Goal: Information Seeking & Learning: Compare options

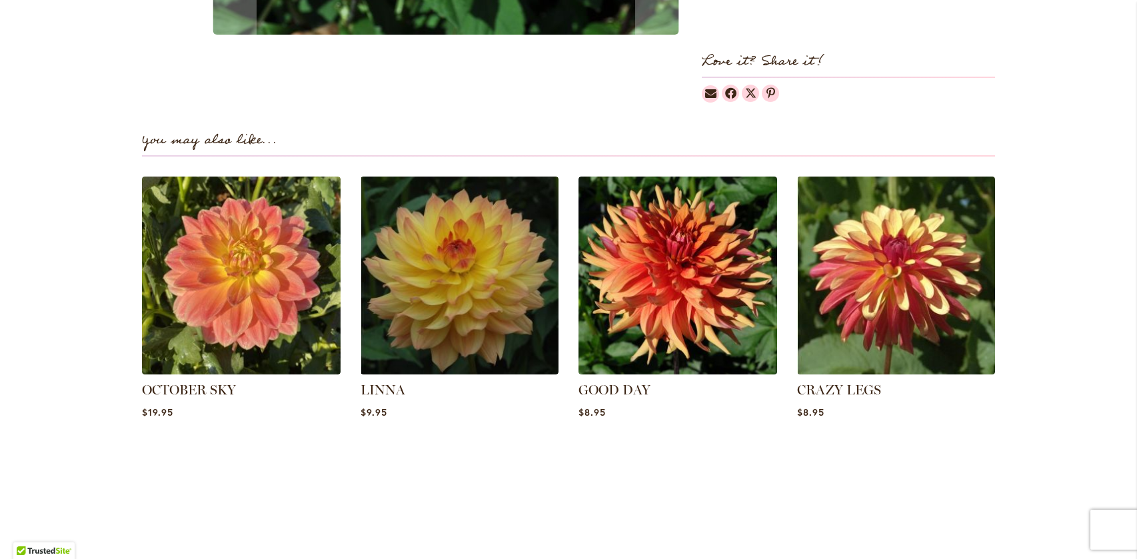
scroll to position [844, 0]
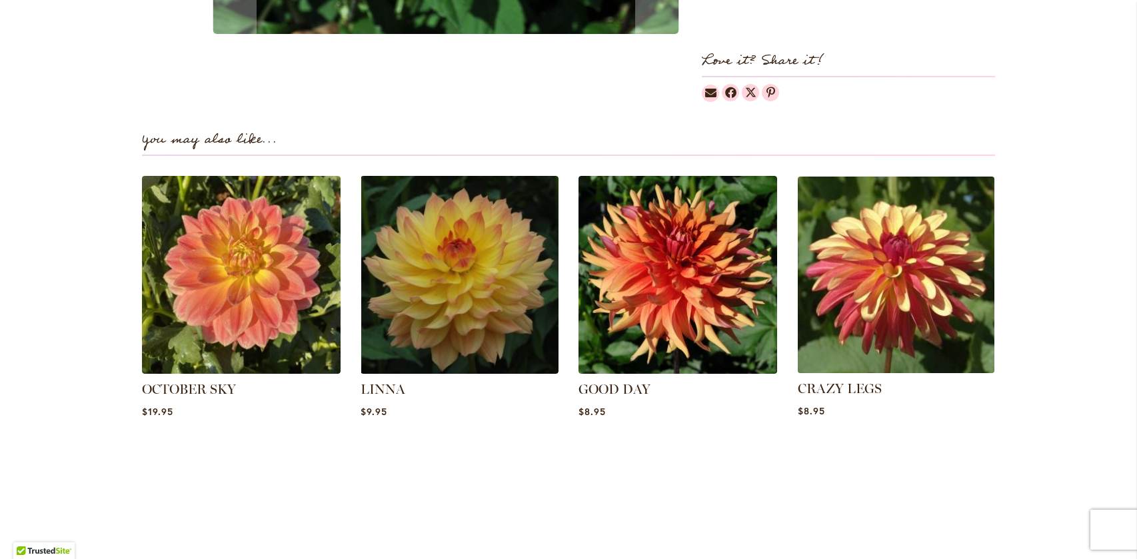
click at [894, 298] on img at bounding box center [895, 274] width 207 height 207
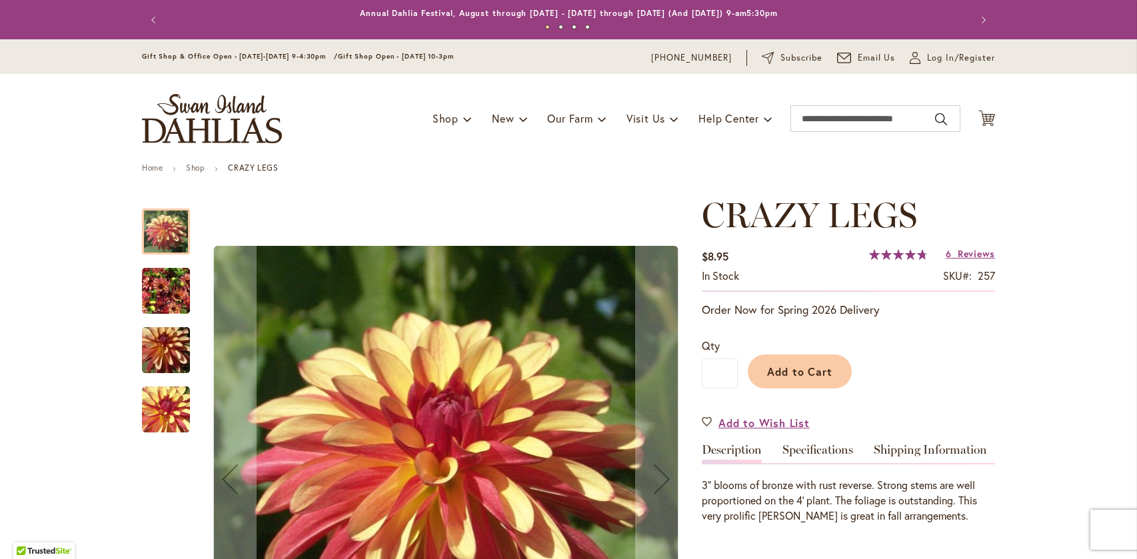
scroll to position [5, 0]
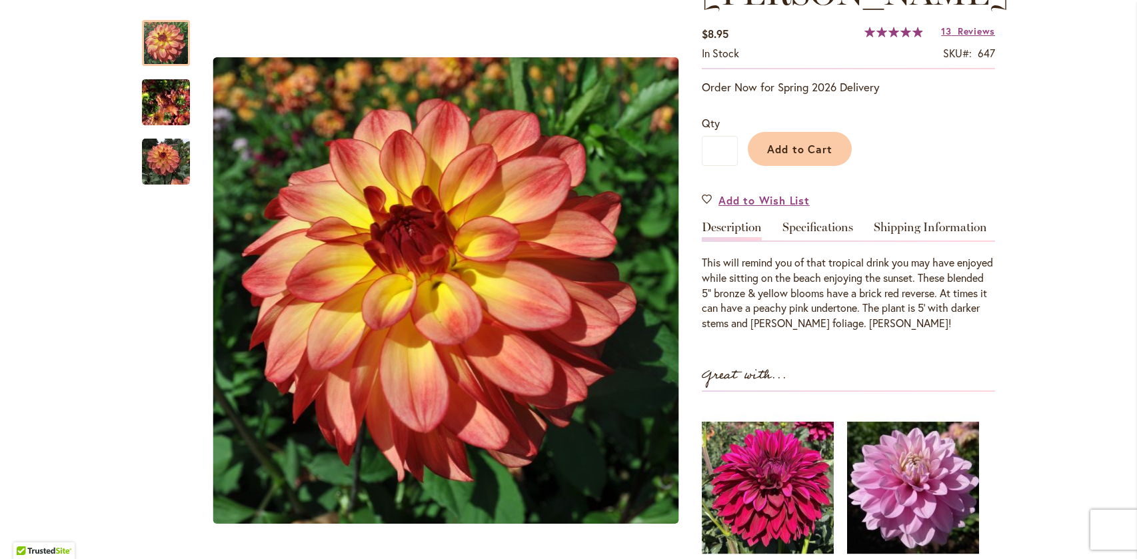
scroll to position [193, 0]
